Goal: Book appointment/travel/reservation

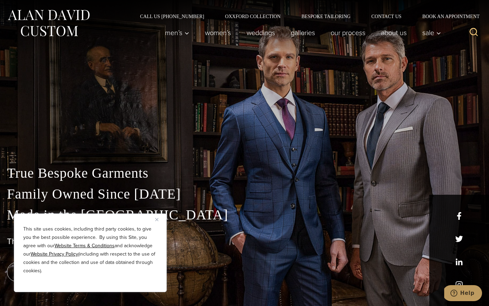
drag, startPoint x: 158, startPoint y: 218, endPoint x: 164, endPoint y: 213, distance: 7.9
click at [158, 218] on img "Close" at bounding box center [156, 219] width 3 height 3
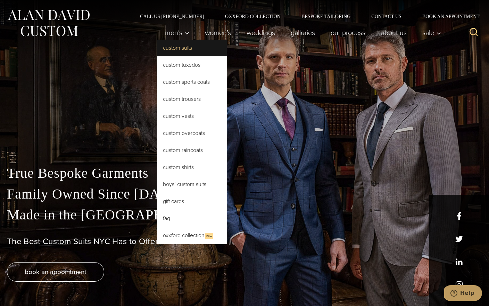
click at [171, 46] on link "Custom Suits" at bounding box center [192, 48] width 70 height 17
click at [171, 45] on link "Custom Suits" at bounding box center [192, 48] width 70 height 17
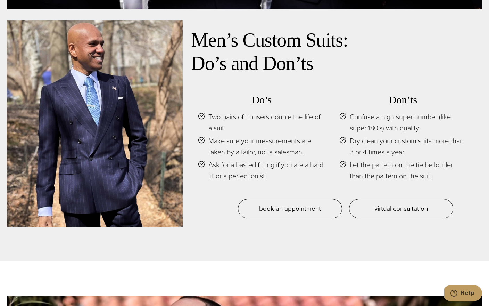
scroll to position [3060, 0]
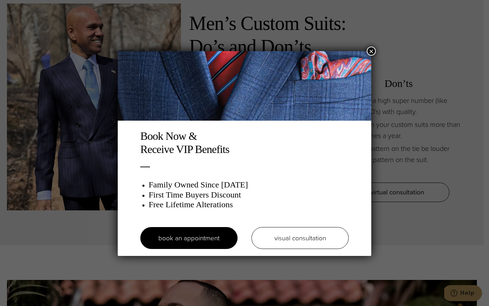
click at [372, 51] on button "×" at bounding box center [371, 51] width 9 height 9
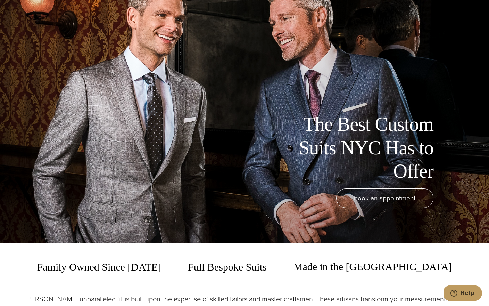
scroll to position [63, 0]
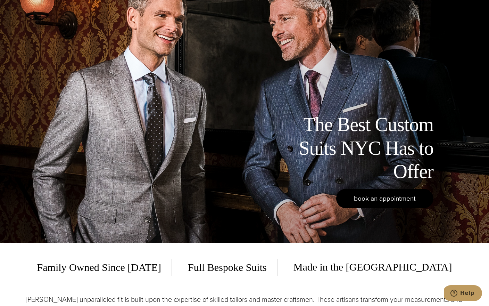
click at [374, 200] on span "book an appointment" at bounding box center [385, 198] width 62 height 10
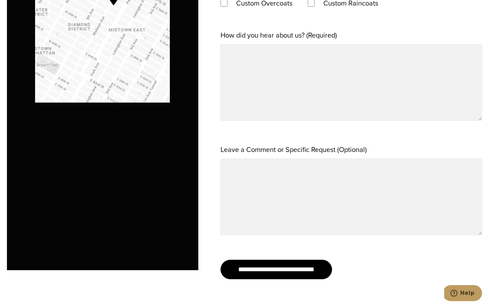
scroll to position [681, 0]
